Goal: Task Accomplishment & Management: Use online tool/utility

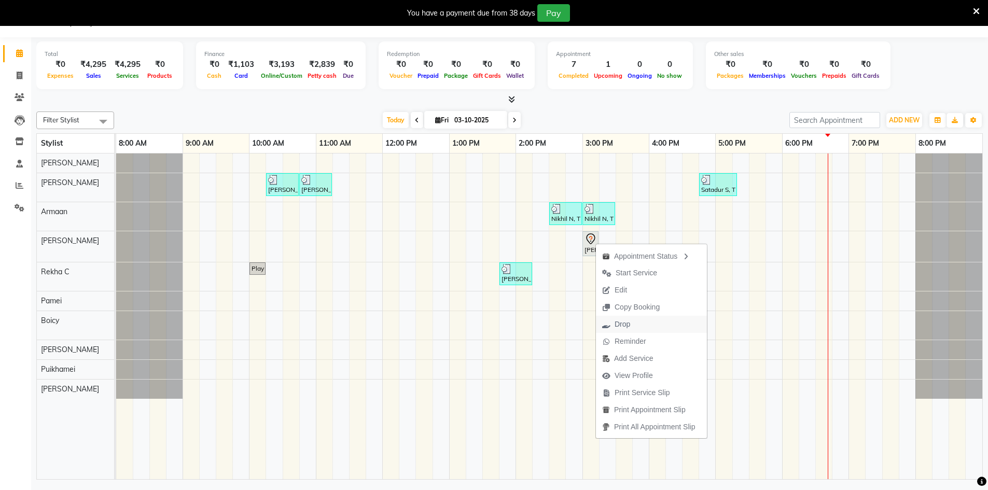
click at [630, 325] on span "Drop" at bounding box center [623, 324] width 16 height 11
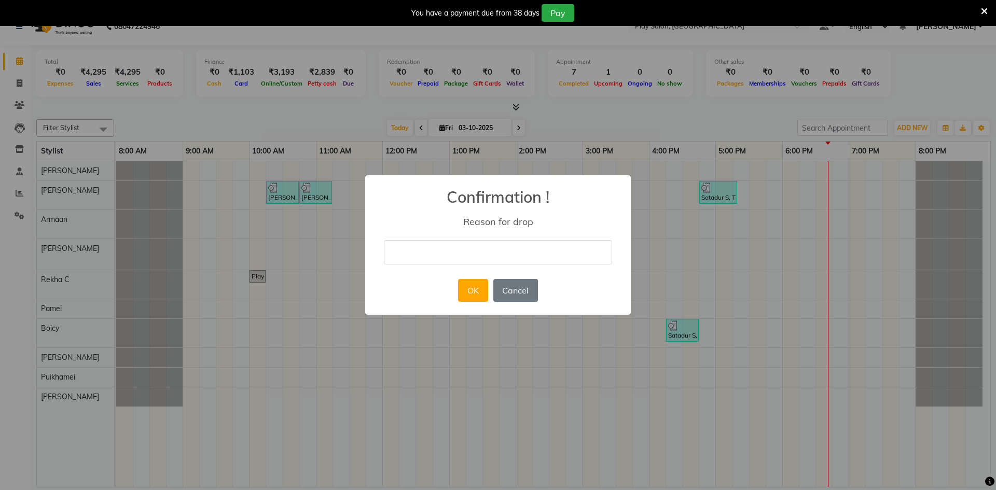
click at [480, 253] on input "text" at bounding box center [498, 252] width 228 height 24
type input "cancelled"
click at [480, 280] on button "OK" at bounding box center [473, 290] width 30 height 23
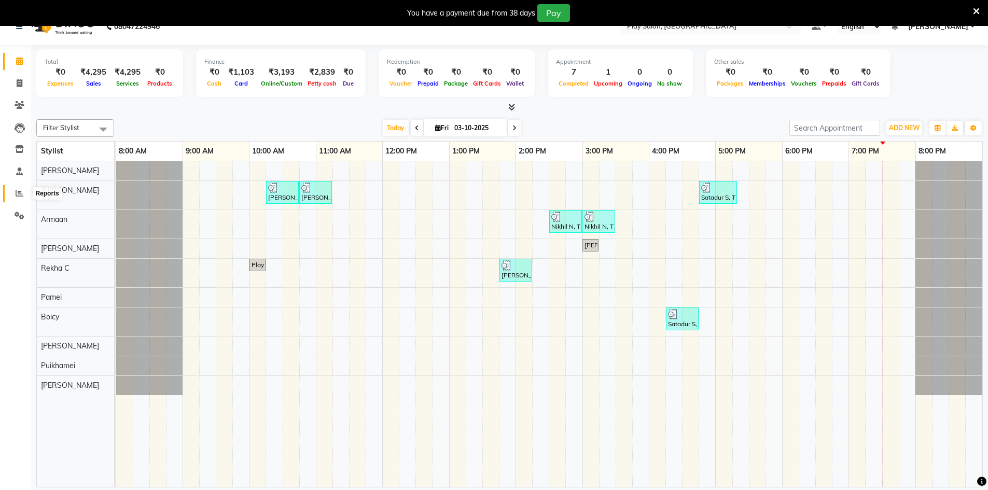
click at [19, 191] on icon at bounding box center [20, 193] width 8 height 8
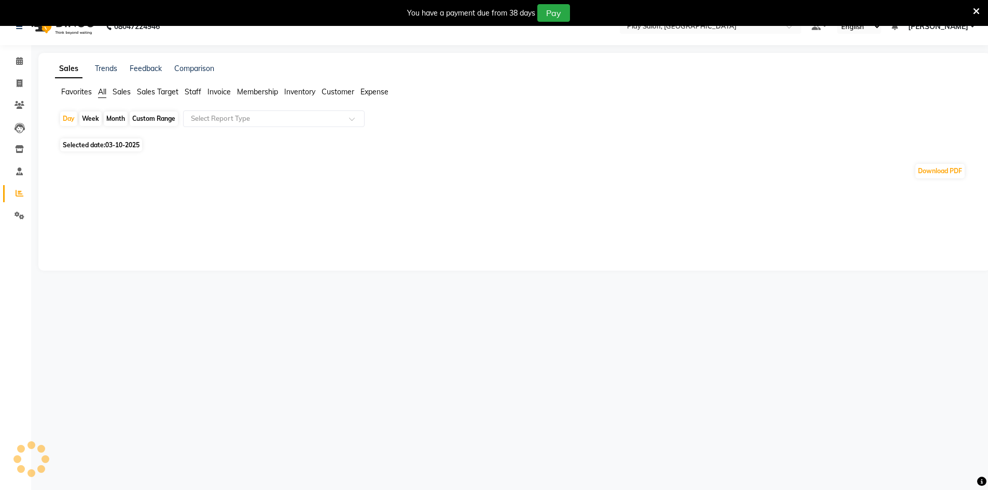
click at [192, 90] on span "Staff" at bounding box center [193, 91] width 17 height 9
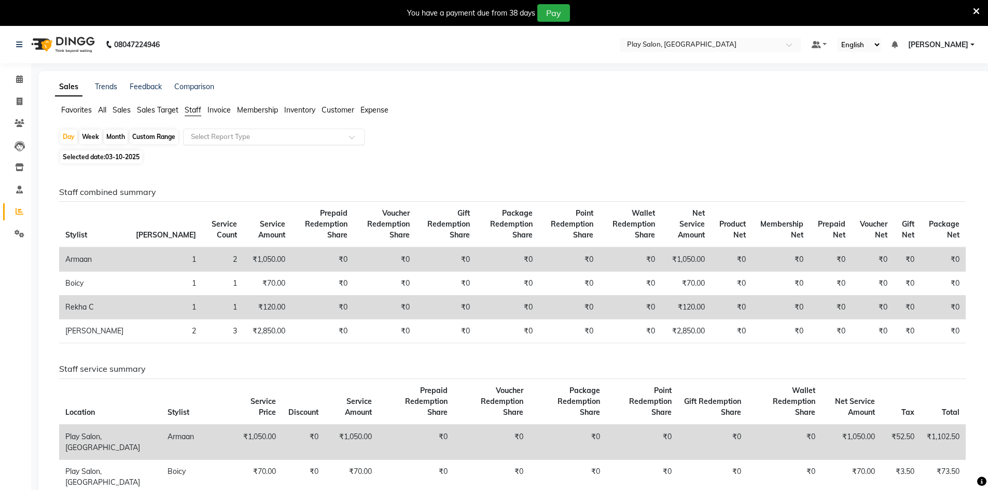
click at [210, 140] on input "text" at bounding box center [263, 137] width 149 height 10
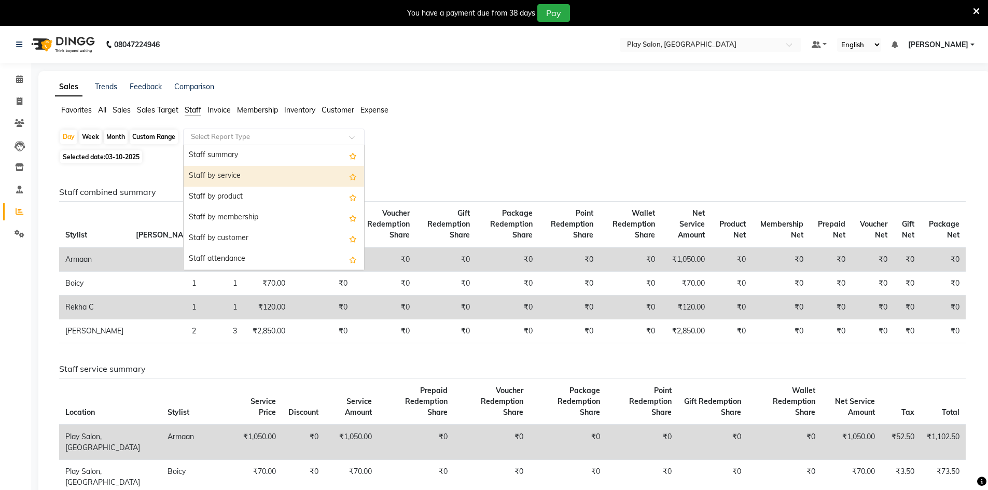
click at [227, 162] on div "Staff summary" at bounding box center [274, 155] width 180 height 21
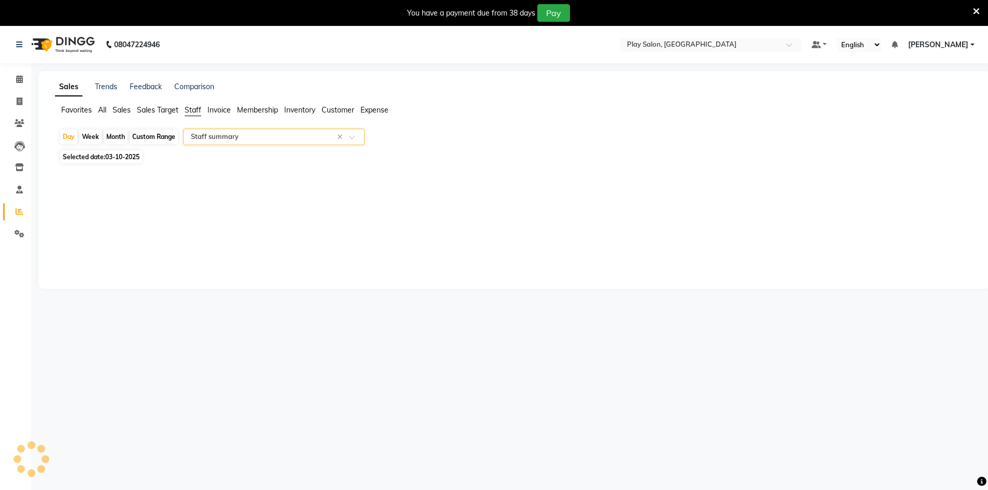
select select "full_report"
select select "csv"
